Goal: Task Accomplishment & Management: Use online tool/utility

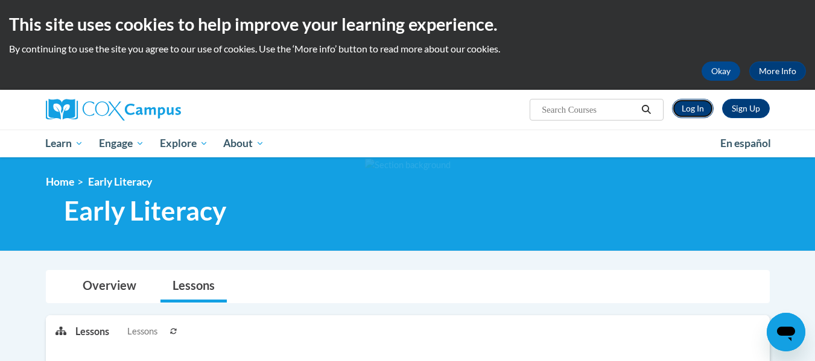
click at [684, 113] on link "Log In" at bounding box center [693, 108] width 42 height 19
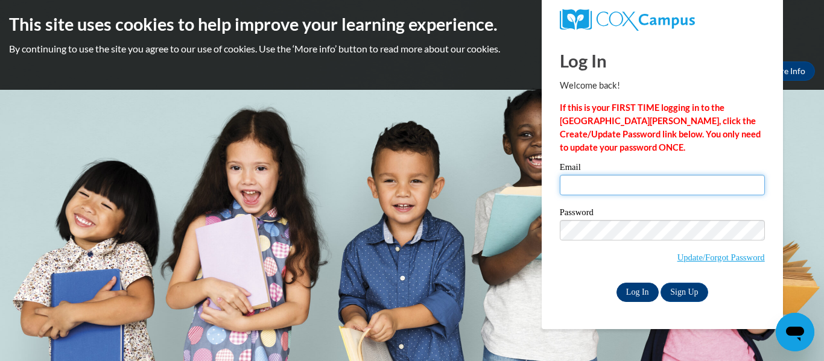
type input "nicole.giger@petalschools.com"
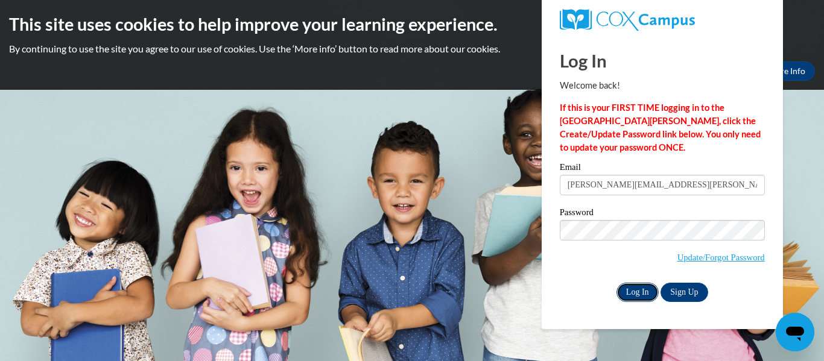
click at [634, 291] on input "Log In" at bounding box center [637, 292] width 42 height 19
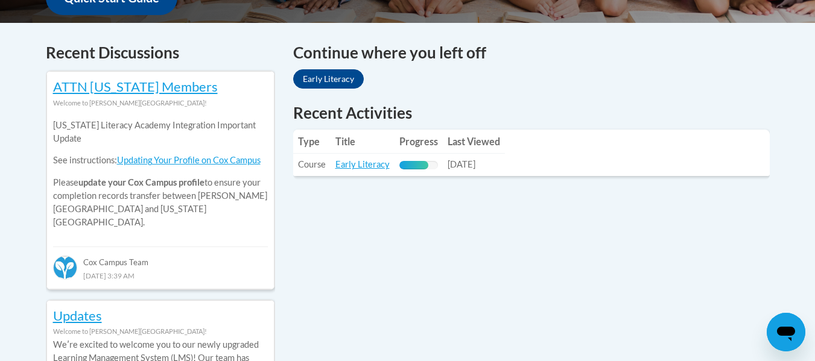
scroll to position [528, 0]
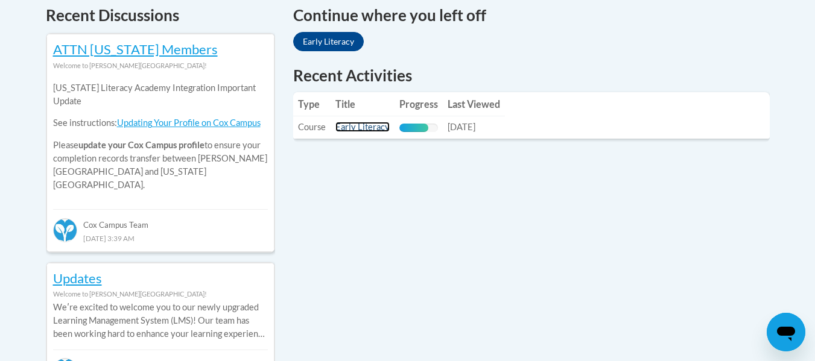
click at [360, 127] on link "Early Literacy" at bounding box center [362, 127] width 54 height 10
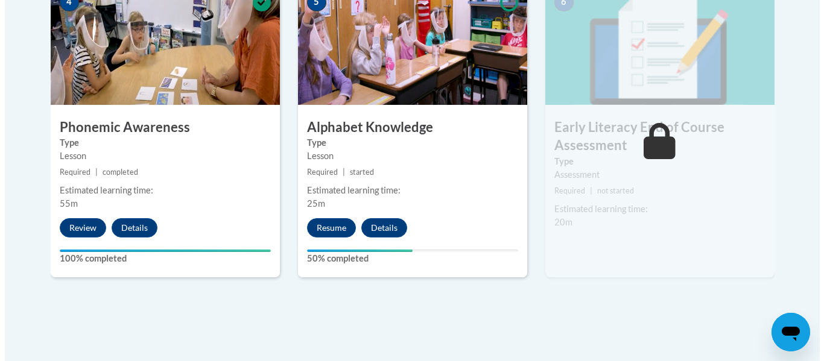
scroll to position [772, 0]
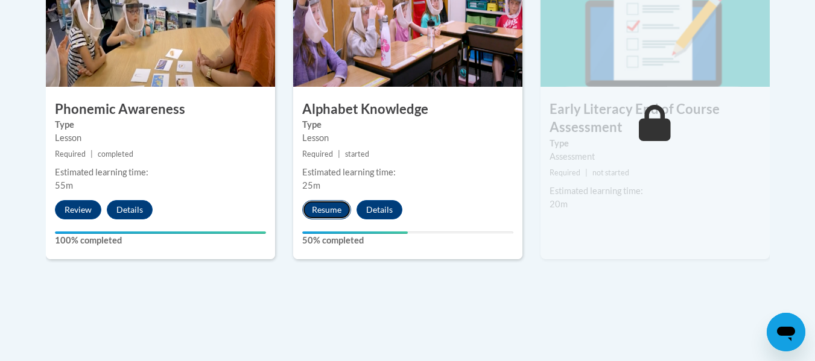
click at [323, 207] on button "Resume" at bounding box center [326, 209] width 49 height 19
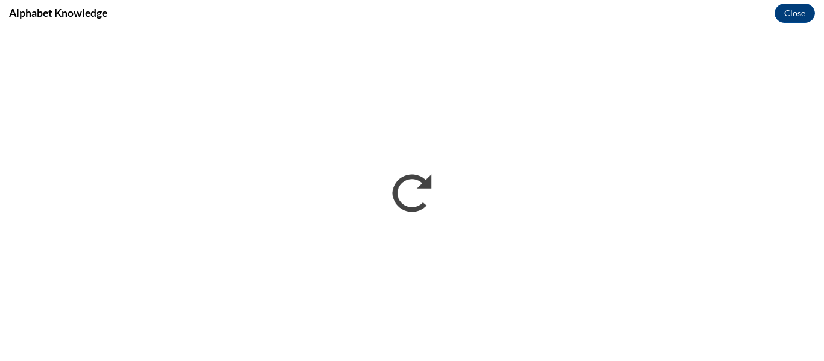
scroll to position [0, 0]
